Goal: Task Accomplishment & Management: Manage account settings

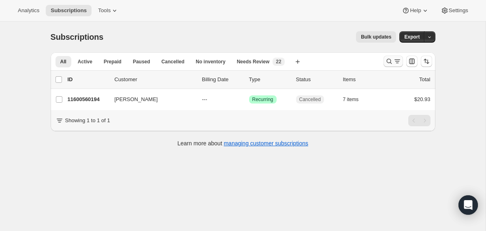
click at [389, 60] on icon "Search and filter results" at bounding box center [389, 61] width 8 height 8
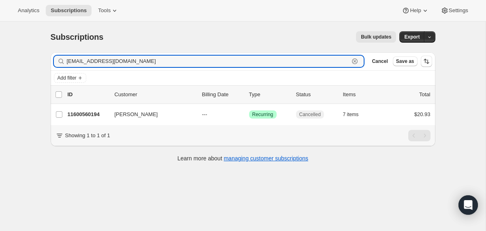
click at [356, 63] on icon "button" at bounding box center [355, 61] width 6 height 6
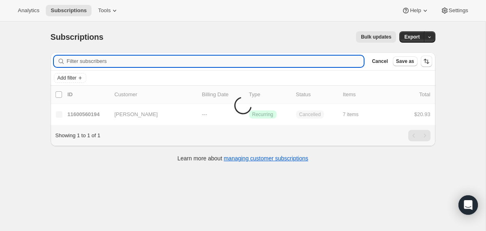
paste input "[EMAIL_ADDRESS][DOMAIN_NAME]"
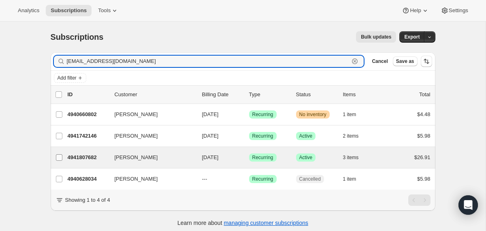
type input "[EMAIL_ADDRESS][DOMAIN_NAME]"
click at [60, 156] on input "Rose Christensen" at bounding box center [59, 157] width 6 height 6
checkbox input "true"
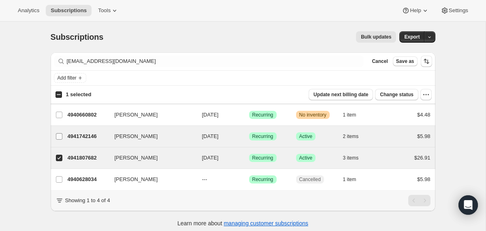
click at [60, 136] on input "Rose Christensen" at bounding box center [59, 136] width 6 height 6
checkbox input "true"
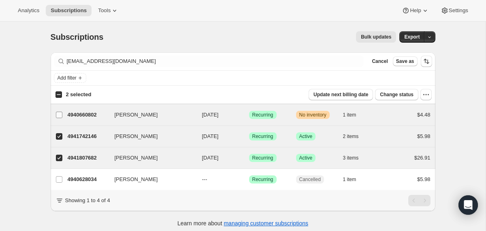
click at [60, 116] on input "Rose Christensen" at bounding box center [59, 114] width 6 height 6
checkbox input "true"
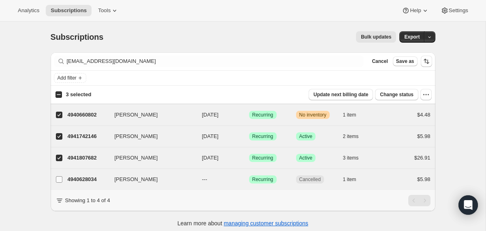
click at [58, 177] on input "Rose Christensen" at bounding box center [59, 179] width 6 height 6
checkbox input "true"
click at [426, 94] on icon "button" at bounding box center [425, 94] width 1 height 1
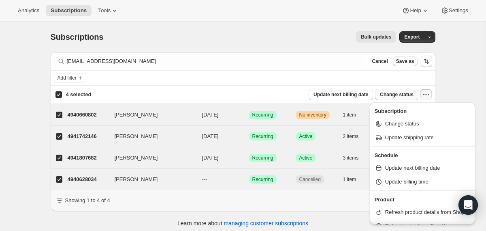
click at [398, 96] on span "Change status" at bounding box center [397, 94] width 34 height 6
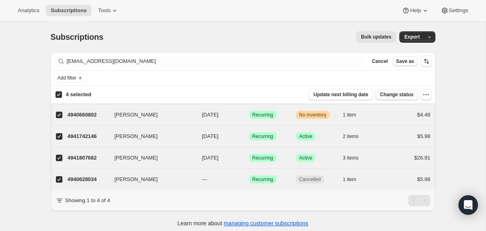
select select "14"
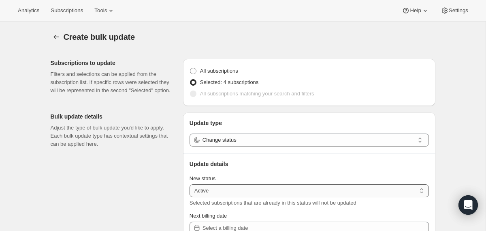
click at [296, 193] on select "Active Paused Cancelled" at bounding box center [309, 190] width 239 height 13
select select "cancelled"
click at [190, 184] on select "Active Paused Cancelled" at bounding box center [309, 190] width 239 height 13
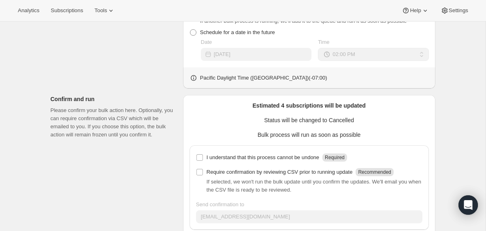
scroll to position [406, 0]
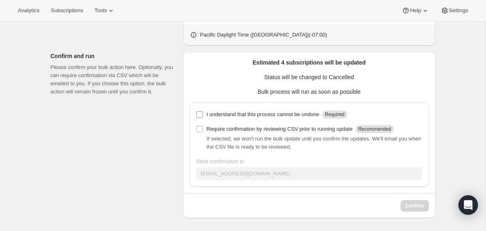
click at [199, 112] on input "I understand that this process cannot be undone Required" at bounding box center [200, 114] width 6 height 6
checkbox input "true"
click at [408, 206] on span "Confirm" at bounding box center [415, 205] width 19 height 6
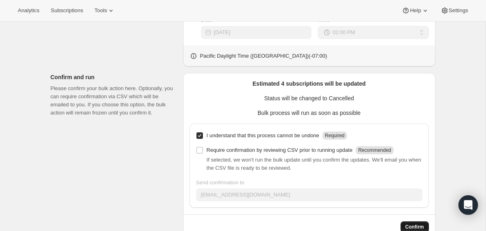
scroll to position [427, 0]
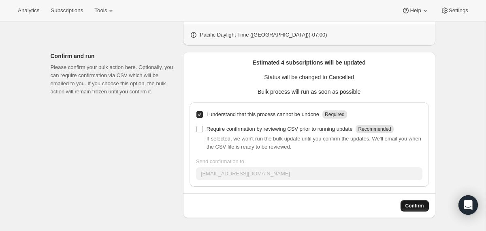
click at [413, 203] on span "Confirm" at bounding box center [415, 205] width 19 height 6
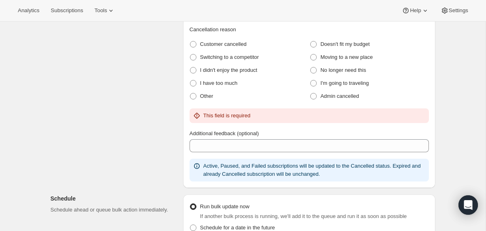
scroll to position [182, 0]
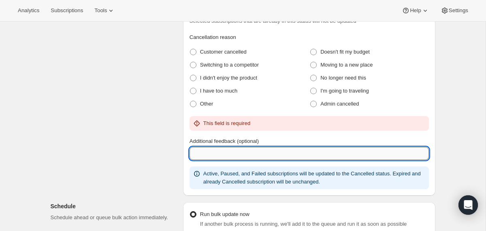
click at [384, 155] on input "Additional feedback (optional)" at bounding box center [309, 153] width 239 height 13
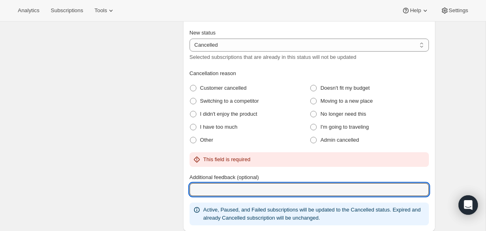
scroll to position [144, 0]
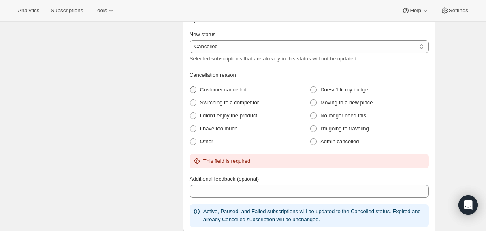
click at [231, 89] on span "Customer cancelled" at bounding box center [223, 89] width 47 height 6
click at [190, 87] on cancelled "Customer cancelled" at bounding box center [190, 86] width 0 height 0
radio cancelled "true"
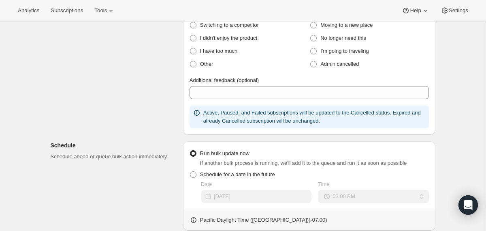
scroll to position [406, 0]
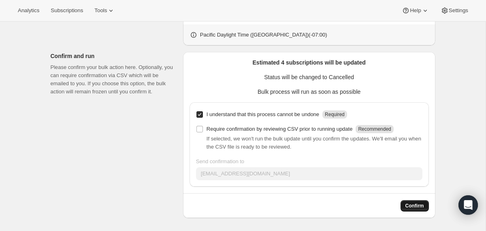
click at [410, 201] on button "Confirm" at bounding box center [415, 205] width 28 height 11
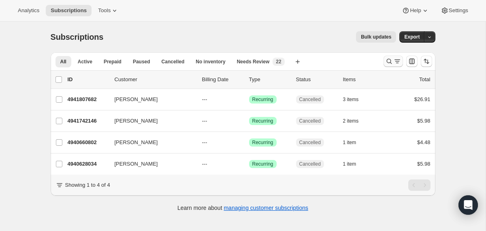
click at [390, 60] on icon "Search and filter results" at bounding box center [389, 61] width 5 height 5
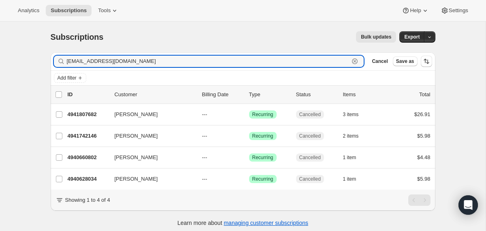
click at [356, 63] on icon "button" at bounding box center [355, 61] width 6 height 6
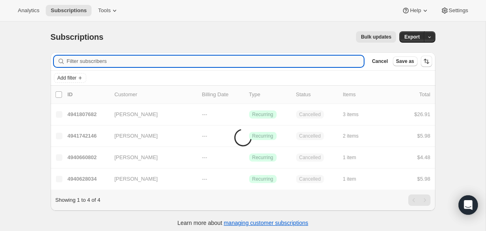
paste input "[EMAIL_ADDRESS][DOMAIN_NAME]"
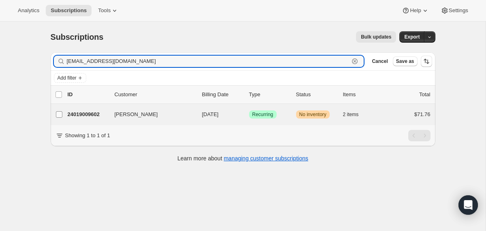
type input "meganodiehl@gmail.com"
click at [59, 115] on input "Megan Diehl" at bounding box center [59, 114] width 6 height 6
checkbox input "true"
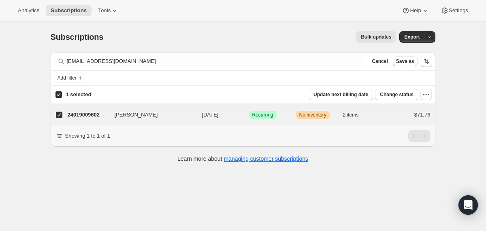
click at [397, 88] on div "1 selected Update next billing date Change status Showing 2 subscriptions Selec…" at bounding box center [243, 105] width 385 height 40
click at [396, 95] on span "Change status" at bounding box center [397, 94] width 34 height 6
select select "14"
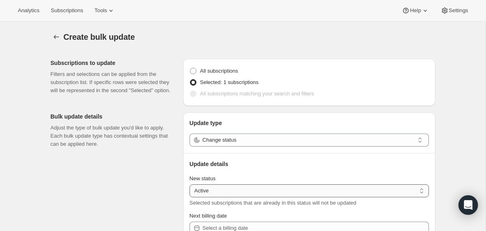
click at [270, 190] on select "Active Paused Cancelled" at bounding box center [309, 190] width 239 height 13
select select "cancelled"
click at [190, 184] on select "Active Paused Cancelled" at bounding box center [309, 190] width 239 height 13
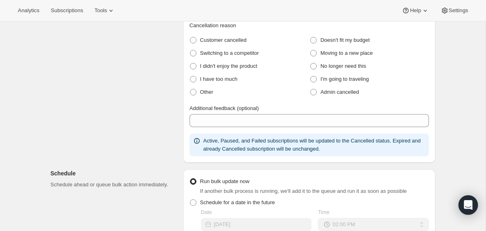
scroll to position [195, 0]
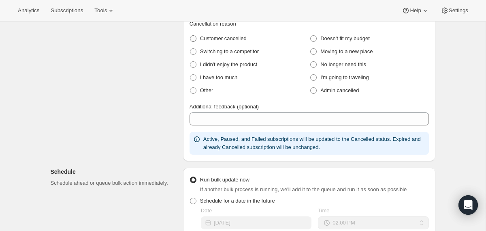
click at [220, 33] on label "Customer cancelled" at bounding box center [218, 38] width 57 height 11
click at [190, 35] on cancelled "Customer cancelled" at bounding box center [190, 35] width 0 height 0
radio cancelled "true"
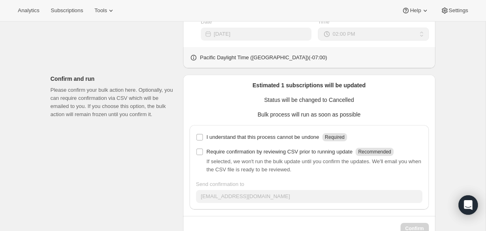
scroll to position [406, 0]
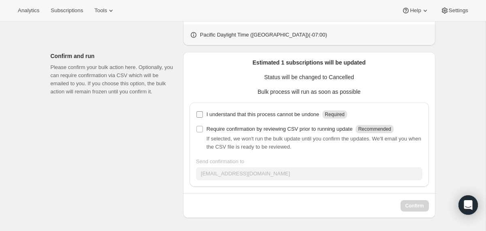
click at [199, 116] on input "I understand that this process cannot be undone Required" at bounding box center [200, 114] width 6 height 6
checkbox input "true"
click at [412, 208] on span "Confirm" at bounding box center [415, 205] width 19 height 6
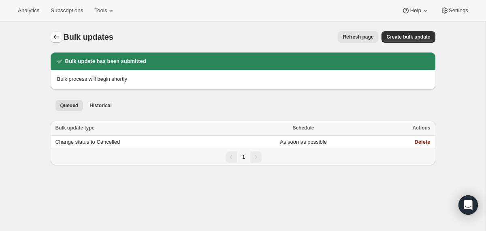
click at [55, 34] on icon "Bulk updates" at bounding box center [56, 37] width 8 height 8
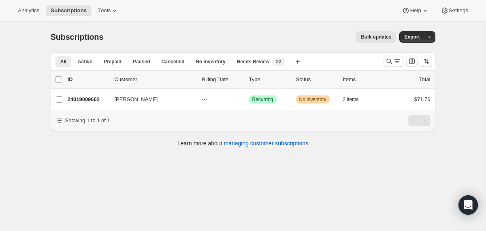
click at [404, 60] on div at bounding box center [407, 61] width 55 height 16
click at [392, 60] on icon "Search and filter results" at bounding box center [389, 61] width 8 height 8
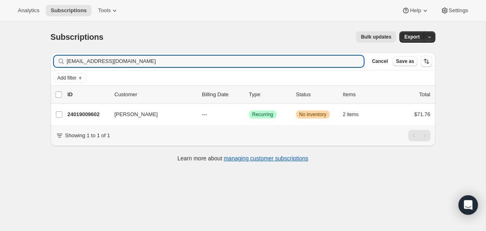
drag, startPoint x: 189, startPoint y: 61, endPoint x: 32, endPoint y: 47, distance: 157.0
click at [32, 47] on div "Subscriptions. This page is ready Subscriptions Bulk updates More actions Bulk …" at bounding box center [243, 136] width 486 height 231
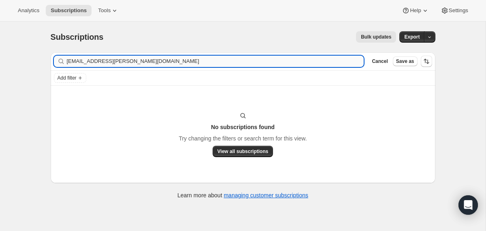
click at [160, 61] on input "dorrianmcghee@wayne.edu" at bounding box center [215, 61] width 297 height 11
drag, startPoint x: 138, startPoint y: 63, endPoint x: 51, endPoint y: 60, distance: 87.1
click at [51, 60] on div "Filter subscribers dorrianmcghee@wayne.edu Clear Cancel Save as" at bounding box center [243, 61] width 385 height 18
paste input "gmail.com"
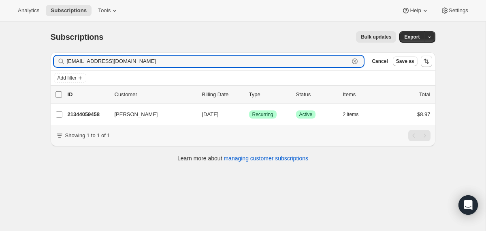
type input "dorrianmcghee@gmail.com"
click at [62, 96] on input "0 selected" at bounding box center [59, 94] width 6 height 6
checkbox input "true"
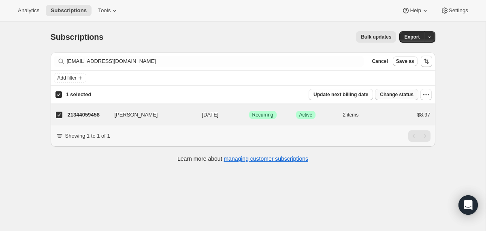
click at [406, 93] on span "Change status" at bounding box center [397, 94] width 34 height 6
select select "14"
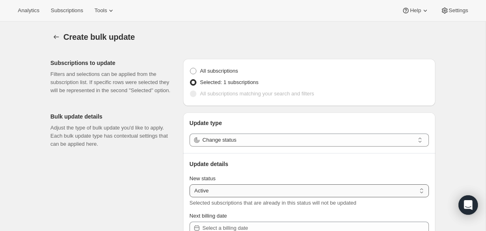
click at [354, 189] on select "Active Paused Cancelled" at bounding box center [309, 190] width 239 height 13
select select "cancelled"
click at [190, 184] on select "Active Paused Cancelled" at bounding box center [309, 190] width 239 height 13
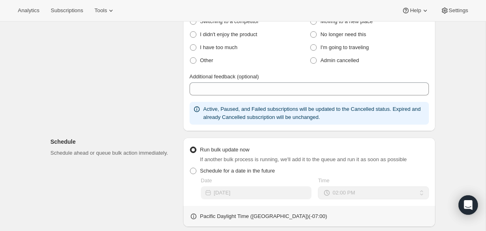
scroll to position [188, 0]
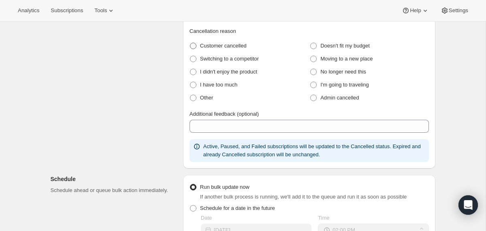
click at [226, 43] on span "Customer cancelled" at bounding box center [223, 46] width 47 height 6
click at [190, 43] on cancelled "Customer cancelled" at bounding box center [190, 43] width 0 height 0
radio cancelled "true"
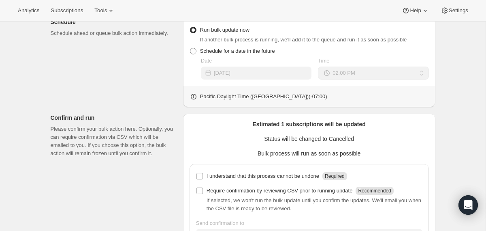
scroll to position [406, 0]
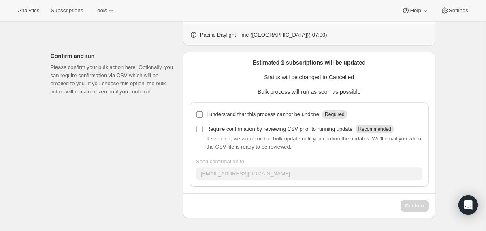
click at [197, 113] on input "I understand that this process cannot be undone Required" at bounding box center [200, 114] width 6 height 6
checkbox input "true"
click at [414, 204] on span "Confirm" at bounding box center [415, 205] width 19 height 6
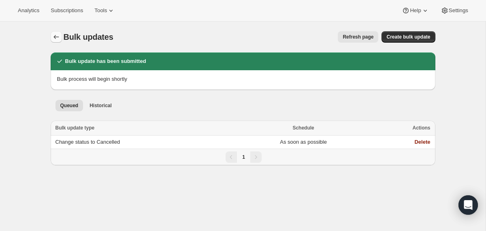
click at [52, 38] on icon "Bulk updates" at bounding box center [56, 37] width 8 height 8
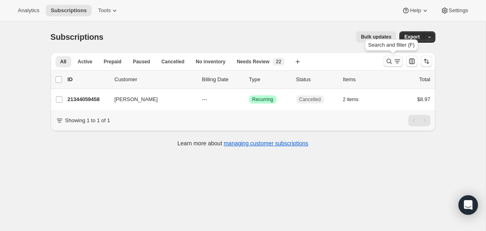
click at [389, 65] on icon "Search and filter results" at bounding box center [389, 61] width 8 height 8
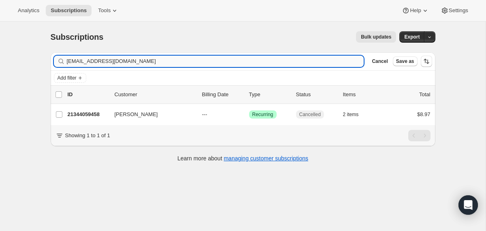
drag, startPoint x: 206, startPoint y: 56, endPoint x: 144, endPoint y: 63, distance: 62.4
click at [144, 63] on input "dorrianmcghee@gmail.com" at bounding box center [215, 61] width 297 height 11
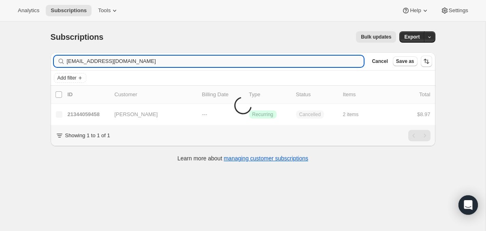
type input "matthewjbrown1@btinternet.com"
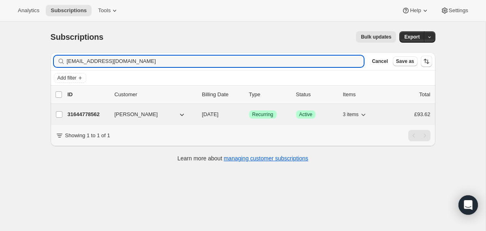
click at [94, 115] on p "31644778562" at bounding box center [88, 114] width 41 height 8
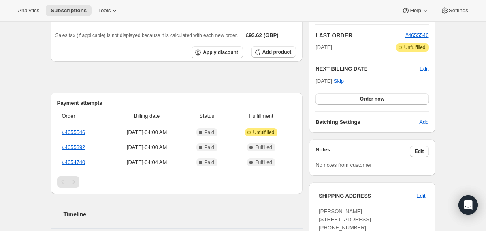
scroll to position [173, 0]
click at [81, 129] on link "#4655546" at bounding box center [73, 131] width 23 height 6
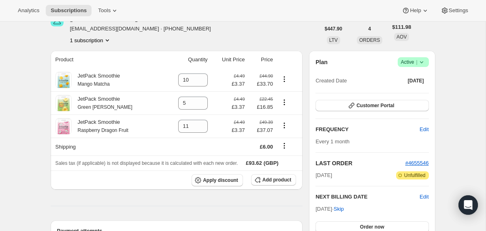
scroll to position [0, 0]
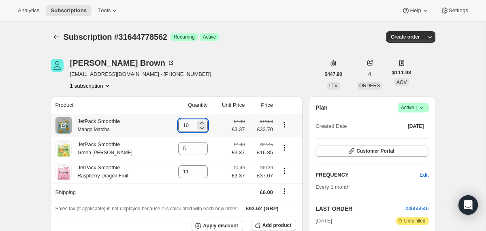
click at [185, 124] on input "10" at bounding box center [186, 125] width 17 height 13
drag, startPoint x: 186, startPoint y: 125, endPoint x: 165, endPoint y: 125, distance: 21.1
click at [165, 125] on td "10" at bounding box center [187, 125] width 46 height 23
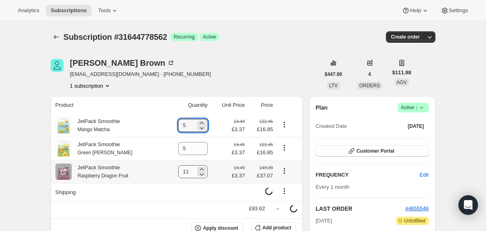
type input "5"
drag, startPoint x: 188, startPoint y: 176, endPoint x: 176, endPoint y: 175, distance: 11.8
click at [178, 175] on input "11" at bounding box center [186, 171] width 17 height 13
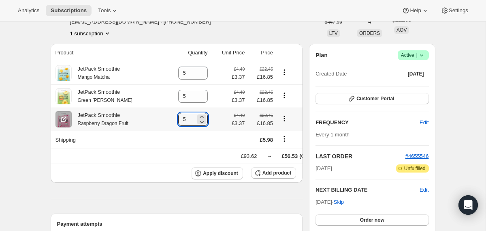
scroll to position [54, 0]
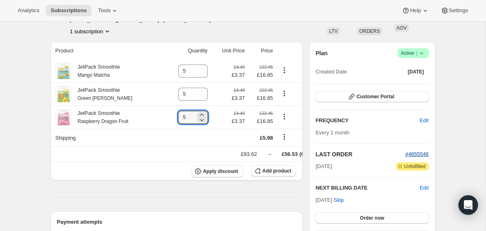
type input "5"
click at [412, 155] on span "#4655546" at bounding box center [417, 154] width 23 height 6
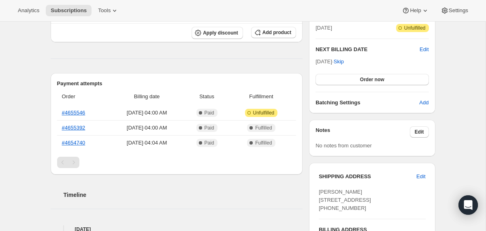
scroll to position [0, 0]
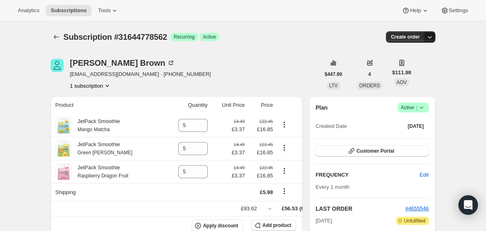
click at [428, 38] on icon "button" at bounding box center [430, 37] width 8 height 8
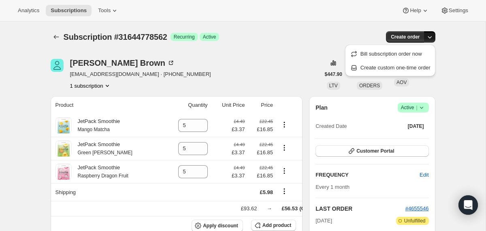
click at [429, 40] on icon "button" at bounding box center [430, 37] width 8 height 8
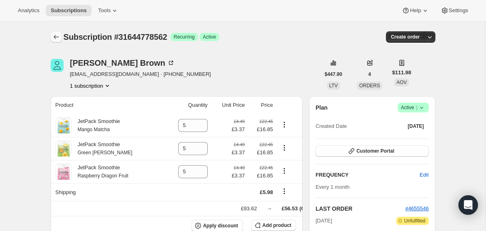
click at [56, 38] on icon "Subscriptions" at bounding box center [56, 37] width 8 height 8
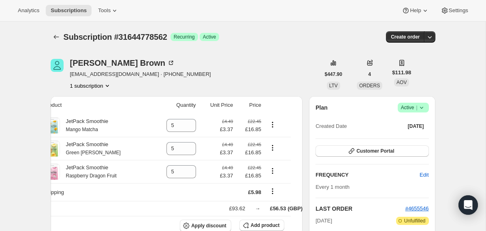
click at [419, 107] on icon at bounding box center [422, 107] width 8 height 8
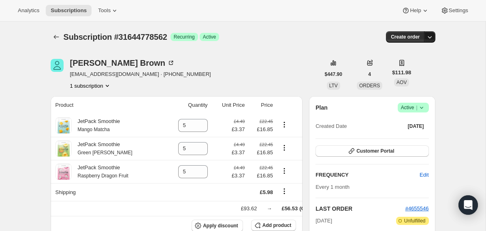
click at [430, 36] on icon "button" at bounding box center [430, 37] width 8 height 8
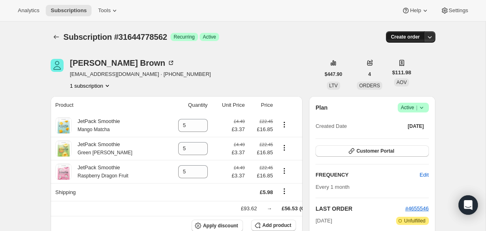
click at [402, 36] on span "Create order" at bounding box center [405, 37] width 29 height 6
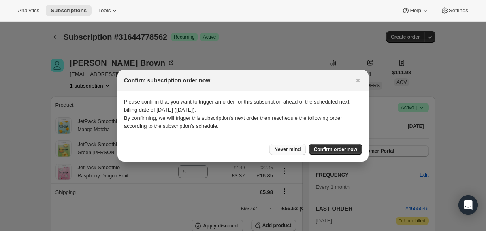
click at [293, 146] on span "Never mind" at bounding box center [287, 149] width 26 height 6
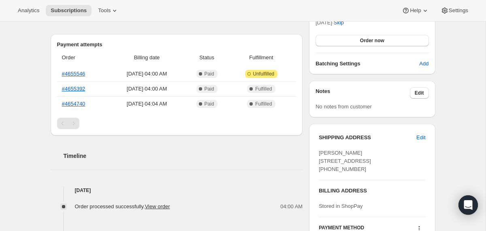
scroll to position [238, 0]
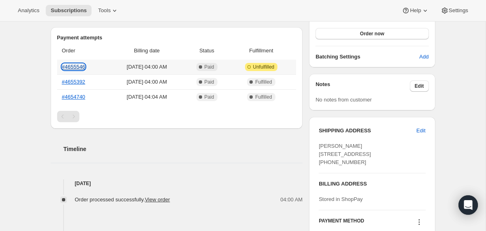
click at [72, 67] on link "#4655546" at bounding box center [73, 67] width 23 height 6
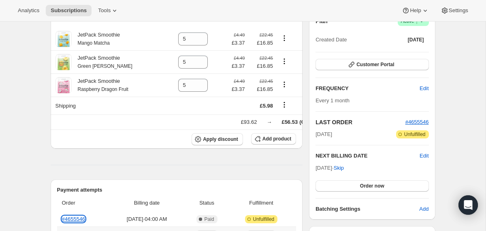
scroll to position [0, 0]
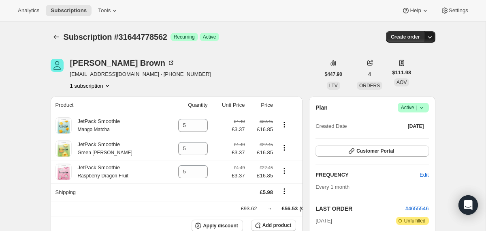
click at [429, 38] on icon "button" at bounding box center [430, 37] width 8 height 8
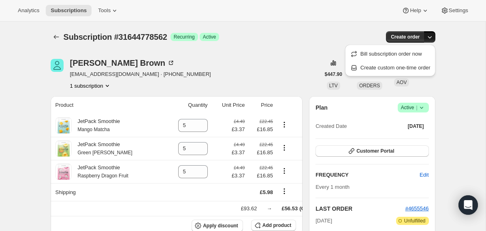
click at [430, 36] on icon "button" at bounding box center [430, 37] width 8 height 8
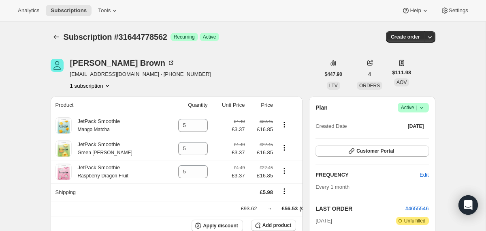
click at [421, 106] on icon at bounding box center [422, 107] width 8 height 8
click at [412, 40] on span "Create order" at bounding box center [405, 37] width 29 height 6
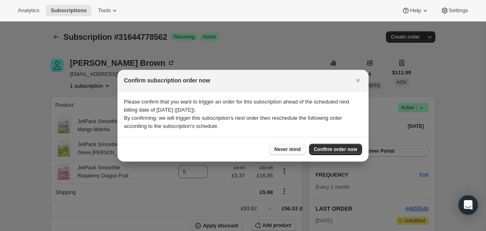
click at [285, 151] on span "Never mind" at bounding box center [287, 149] width 26 height 6
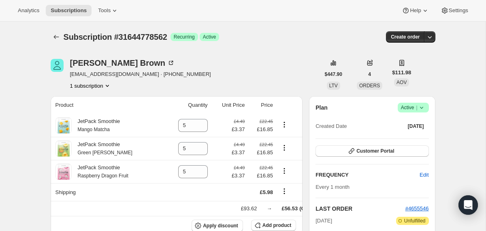
click at [457, 16] on div "Analytics Subscriptions Tools Help Settings" at bounding box center [243, 10] width 486 height 21
click at [456, 8] on span "Settings" at bounding box center [458, 10] width 19 height 6
click at [284, 124] on icon "Product actions" at bounding box center [284, 124] width 8 height 8
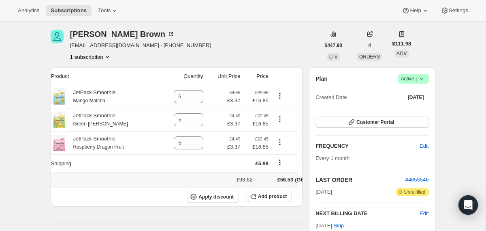
scroll to position [0, 12]
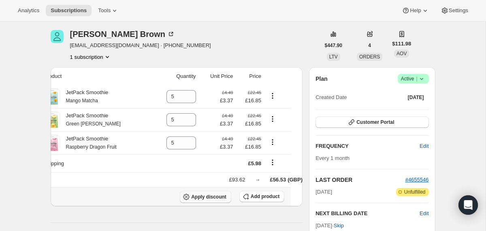
click at [213, 198] on span "Apply discount" at bounding box center [208, 196] width 35 height 6
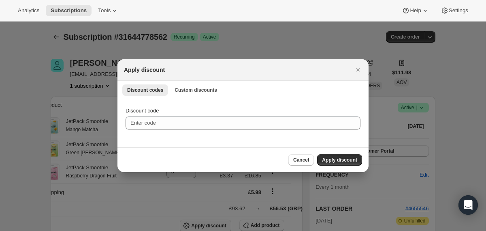
scroll to position [0, 0]
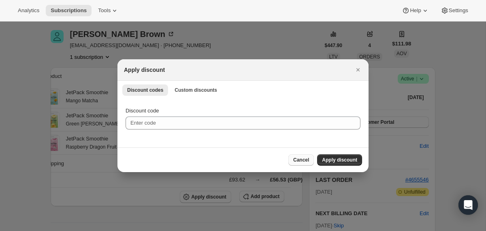
click at [298, 160] on span "Cancel" at bounding box center [301, 159] width 16 height 6
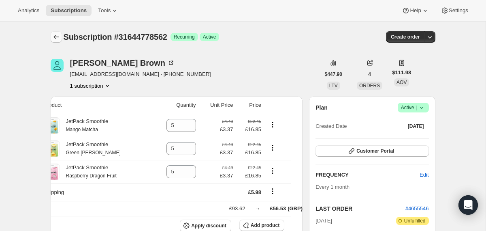
click at [54, 34] on icon "Subscriptions" at bounding box center [56, 37] width 8 height 8
type input "10"
type input "11"
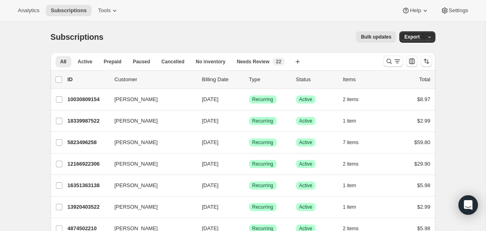
click at [387, 67] on div at bounding box center [407, 61] width 55 height 16
click at [388, 64] on icon "Search and filter results" at bounding box center [389, 61] width 8 height 8
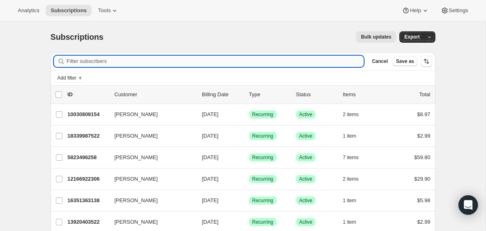
paste input "[EMAIL_ADDRESS][DOMAIN_NAME]"
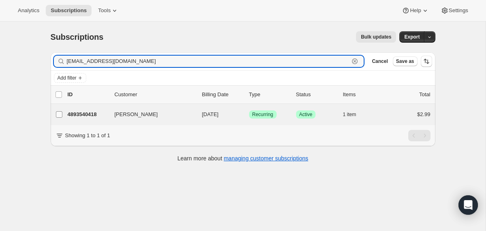
type input "[EMAIL_ADDRESS][DOMAIN_NAME]"
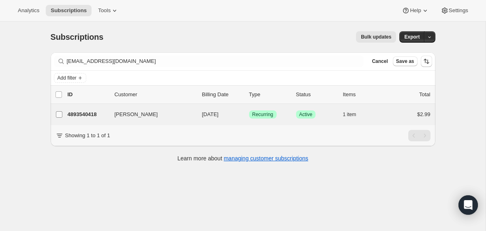
click at [58, 112] on input "[PERSON_NAME]" at bounding box center [59, 114] width 6 height 6
checkbox input "true"
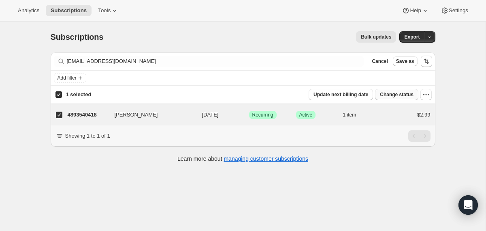
click at [397, 93] on span "Change status" at bounding box center [397, 94] width 34 height 6
select select "15"
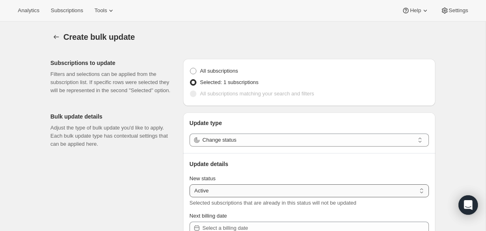
click at [284, 184] on select "Active Paused Cancelled" at bounding box center [309, 190] width 239 height 13
select select "cancelled"
click at [190, 184] on select "Active Paused Cancelled" at bounding box center [309, 190] width 239 height 13
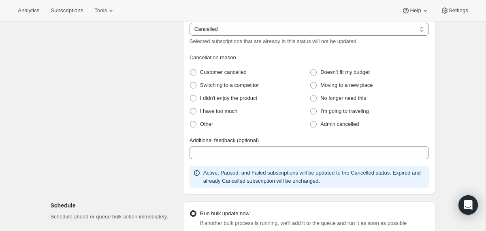
scroll to position [164, 0]
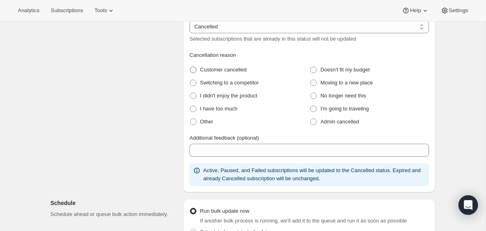
click at [230, 72] on span "Customer cancelled" at bounding box center [223, 69] width 47 height 6
click at [190, 67] on cancelled "Customer cancelled" at bounding box center [190, 66] width 0 height 0
radio cancelled "true"
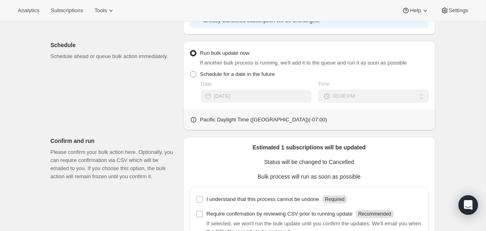
scroll to position [364, 0]
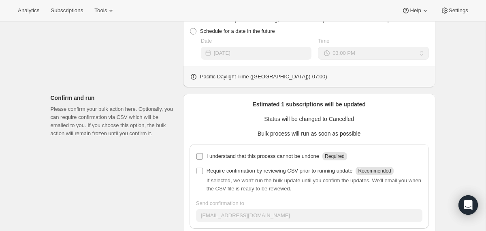
click at [204, 157] on label "I understand that this process cannot be undone Required" at bounding box center [271, 155] width 151 height 11
click at [203, 157] on input "I understand that this process cannot be undone Required" at bounding box center [200, 156] width 6 height 6
checkbox input "true"
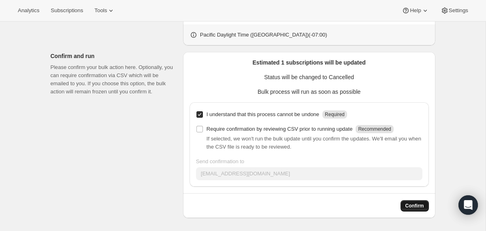
click at [414, 206] on span "Confirm" at bounding box center [415, 205] width 19 height 6
